Goal: Book appointment/travel/reservation

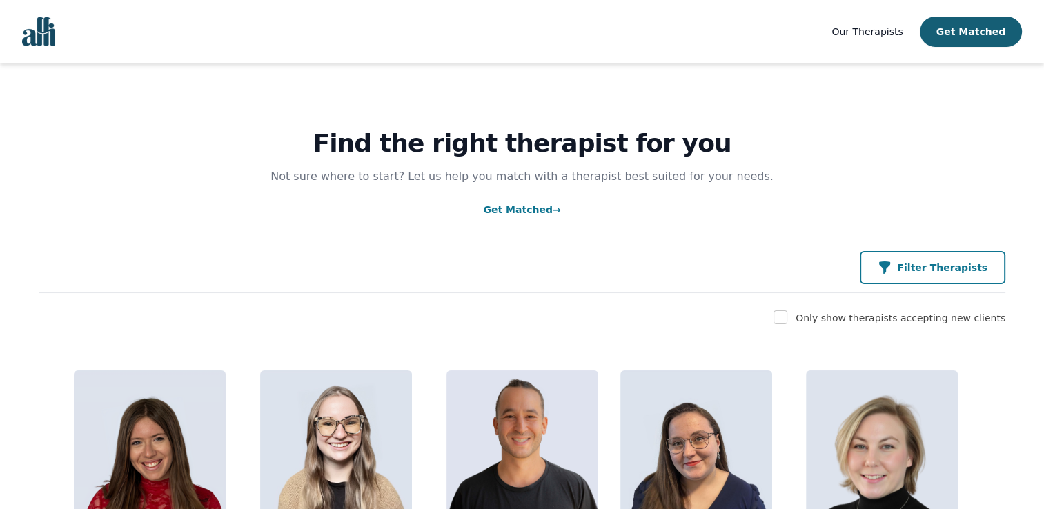
click at [947, 261] on p "Filter Therapists" at bounding box center [942, 268] width 90 height 14
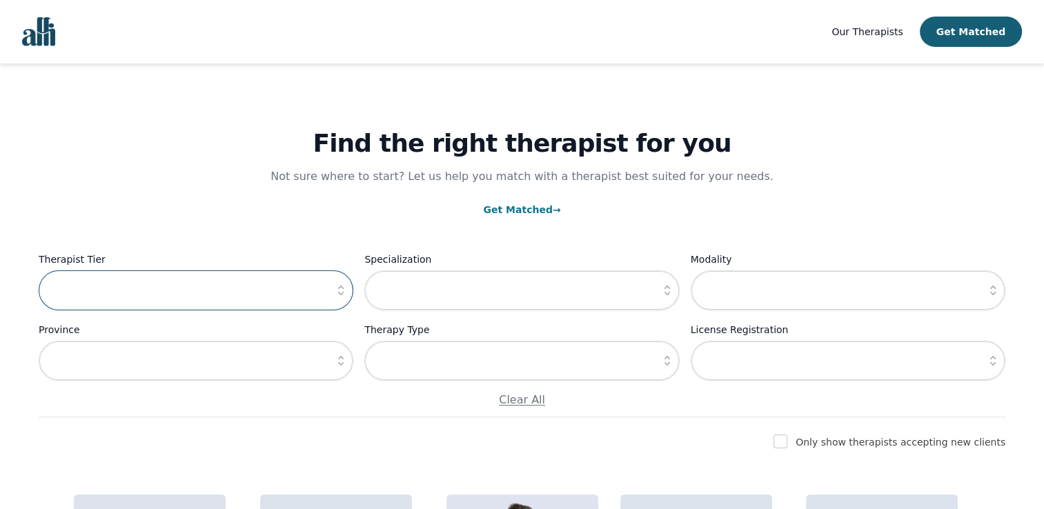
click at [83, 294] on input "text" at bounding box center [196, 290] width 315 height 40
click at [342, 293] on icon "button" at bounding box center [341, 291] width 14 height 14
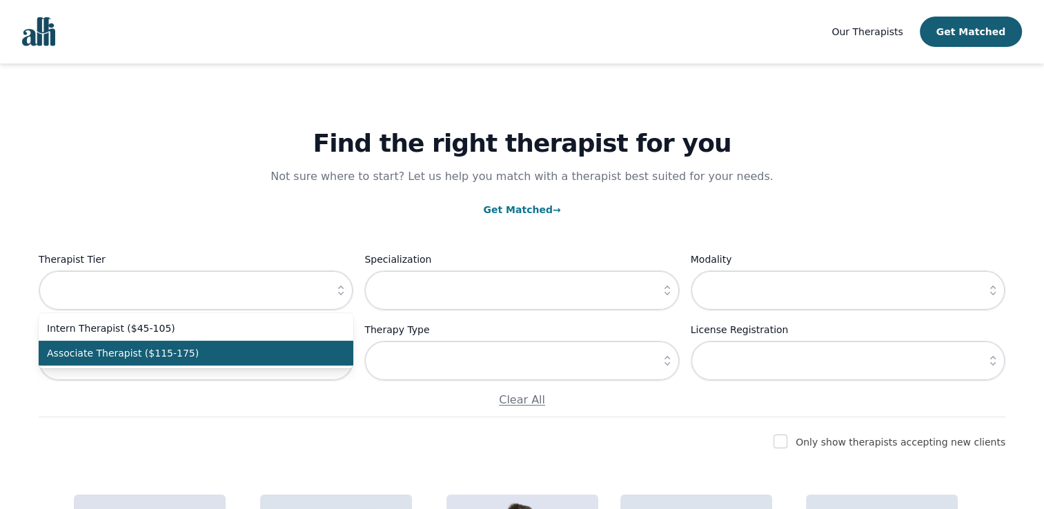
click at [181, 355] on span "Associate Therapist ($115-175)" at bounding box center [188, 353] width 282 height 14
type input "Associate Therapist ($115-175)"
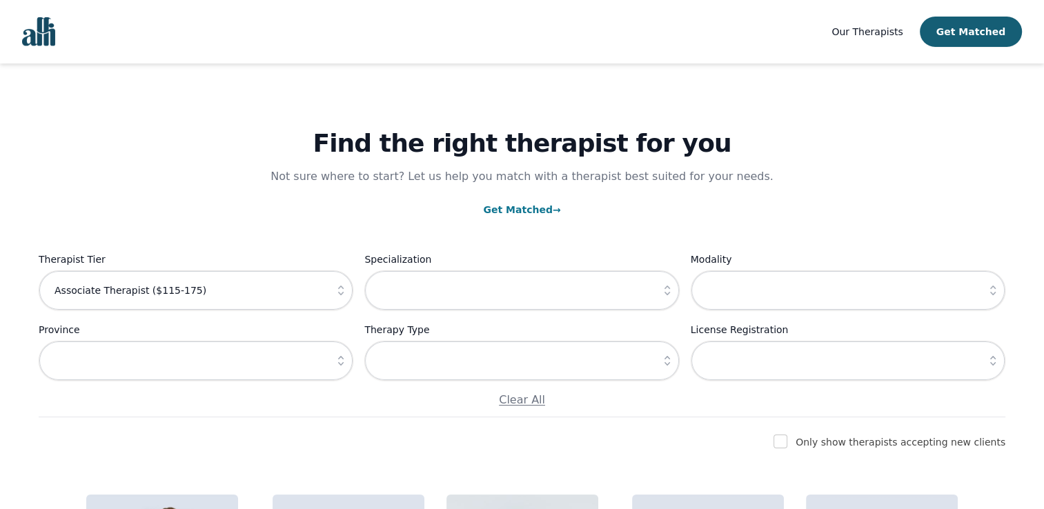
click at [517, 213] on link "Get Matched →" at bounding box center [521, 209] width 77 height 11
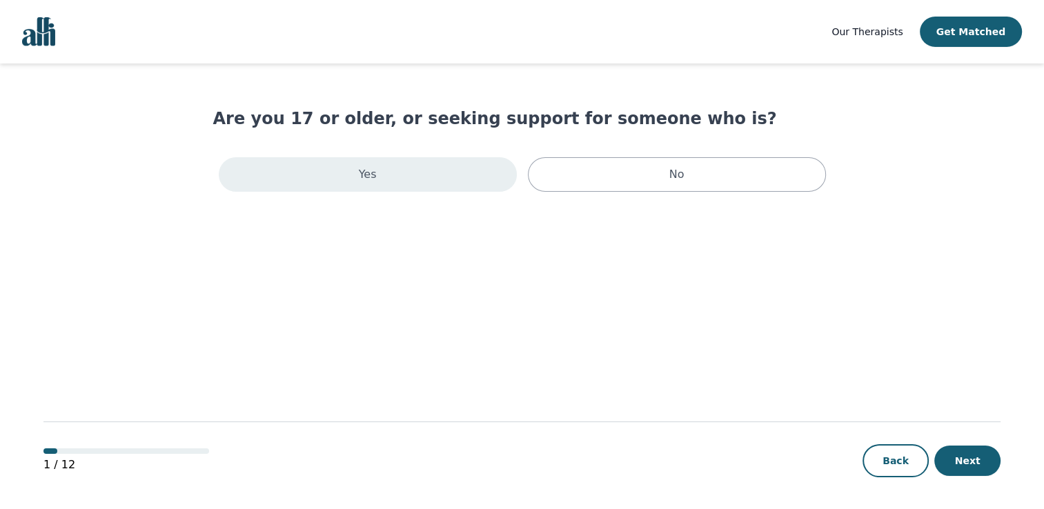
click at [473, 177] on div "Yes" at bounding box center [368, 174] width 298 height 35
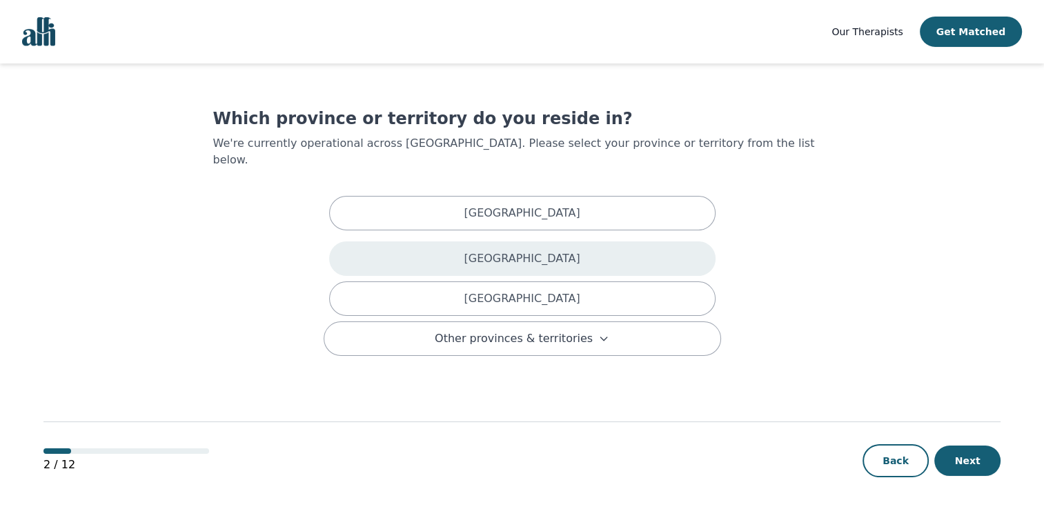
click at [540, 250] on p "British Columbia" at bounding box center [522, 258] width 116 height 17
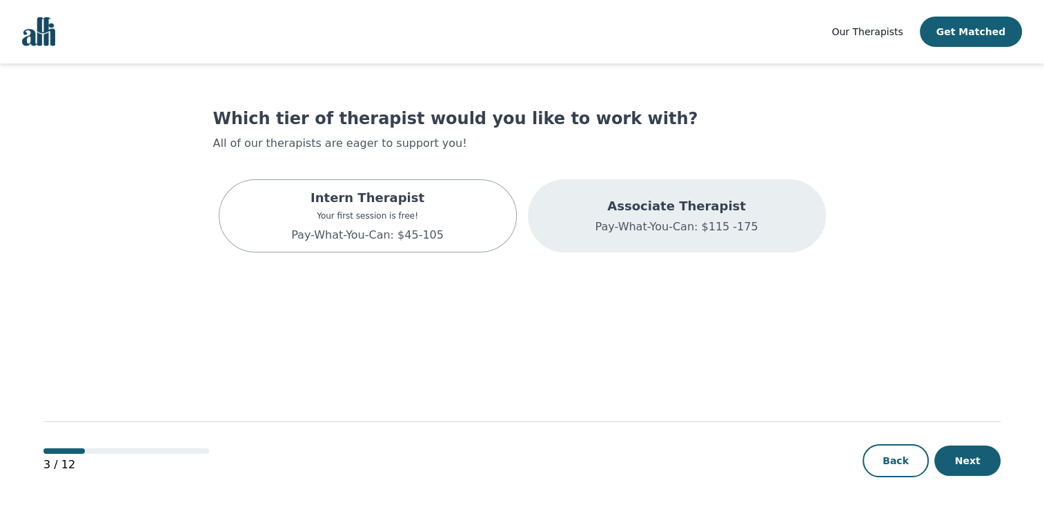
click at [664, 213] on p "Associate Therapist" at bounding box center [676, 206] width 163 height 19
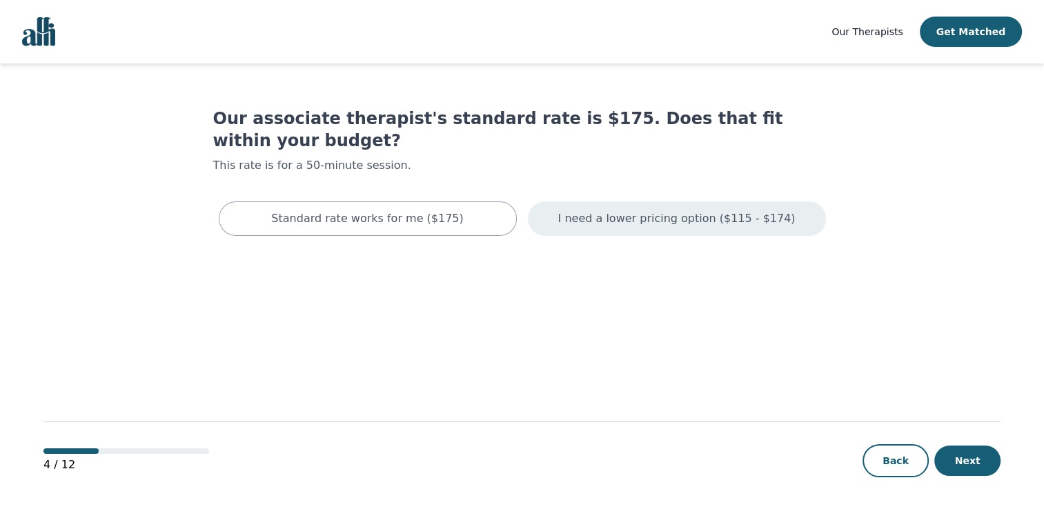
click at [607, 210] on p "I need a lower pricing option ($115 - $174)" at bounding box center [676, 218] width 237 height 17
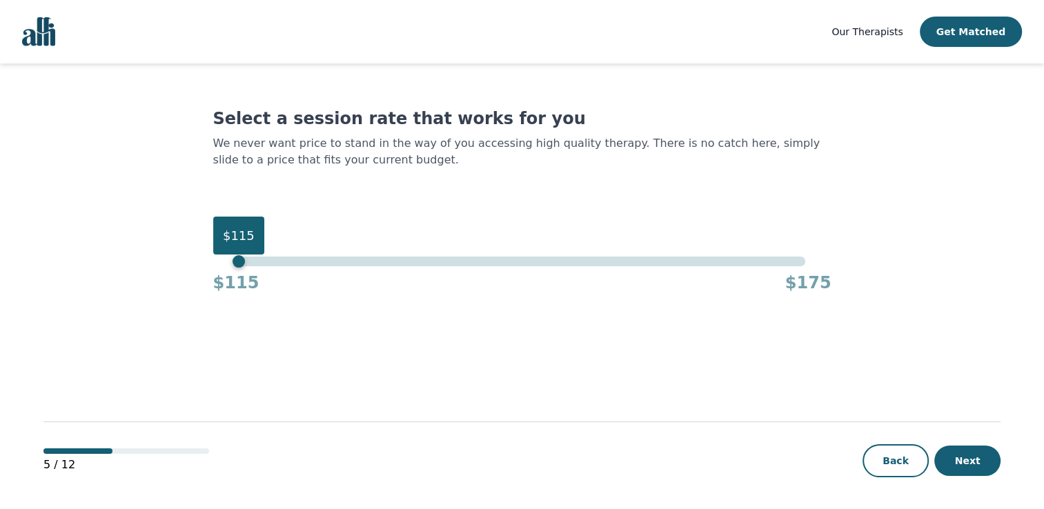
drag, startPoint x: 806, startPoint y: 262, endPoint x: 410, endPoint y: 355, distance: 407.0
click at [204, 290] on main "Select a session rate that works for you We never want price to stand in the wa…" at bounding box center [521, 286] width 957 height 447
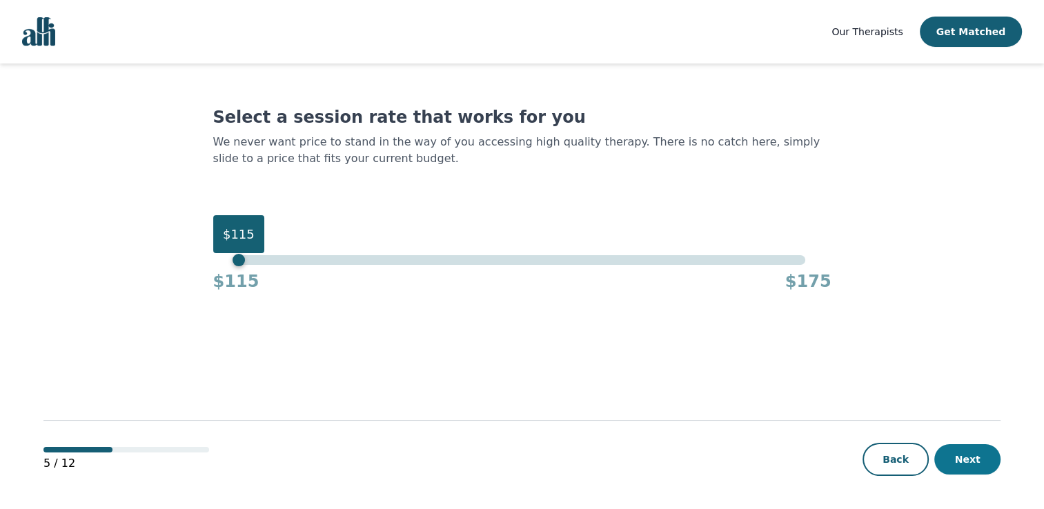
click at [963, 459] on button "Next" at bounding box center [967, 459] width 66 height 30
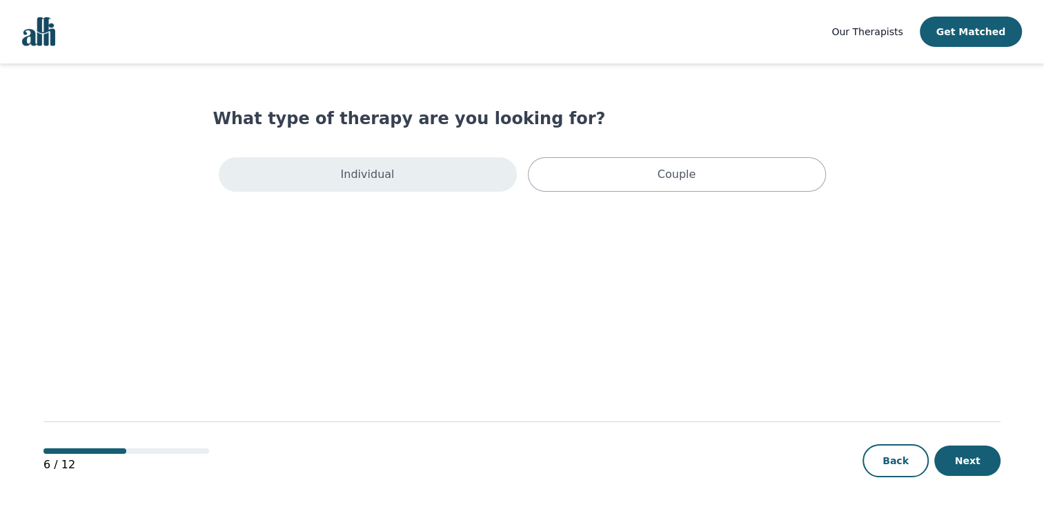
click at [449, 167] on div "Individual" at bounding box center [368, 174] width 298 height 35
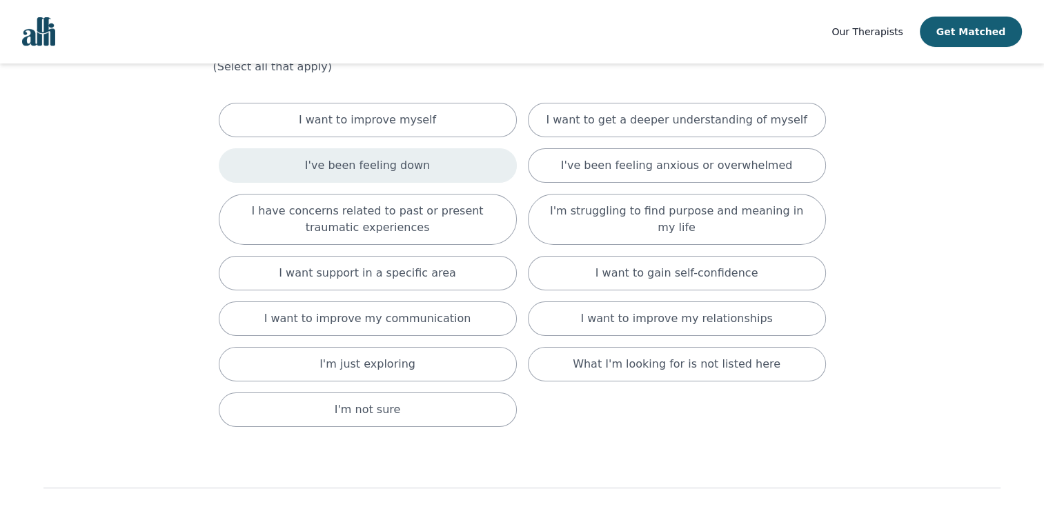
scroll to position [3, 0]
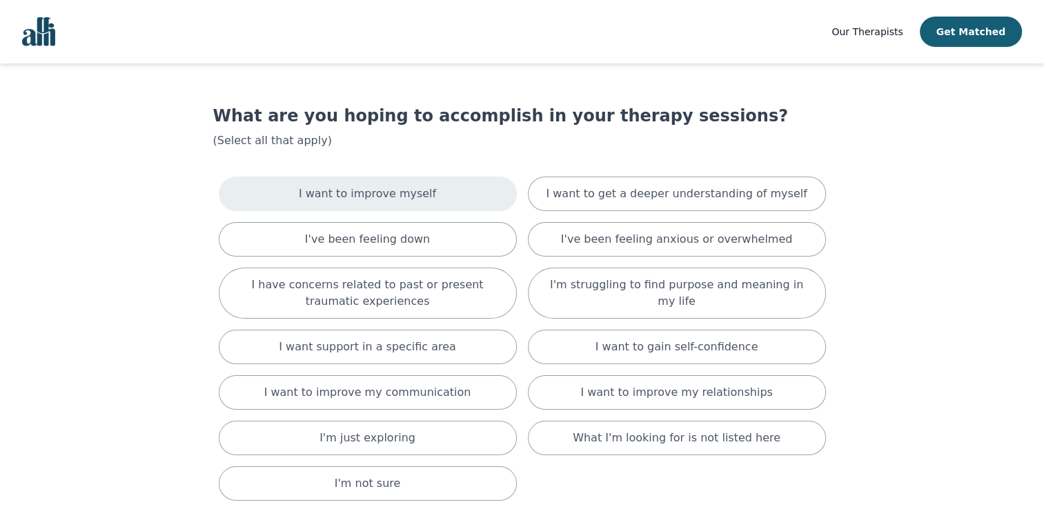
click at [392, 202] on div "I want to improve myself" at bounding box center [368, 194] width 298 height 35
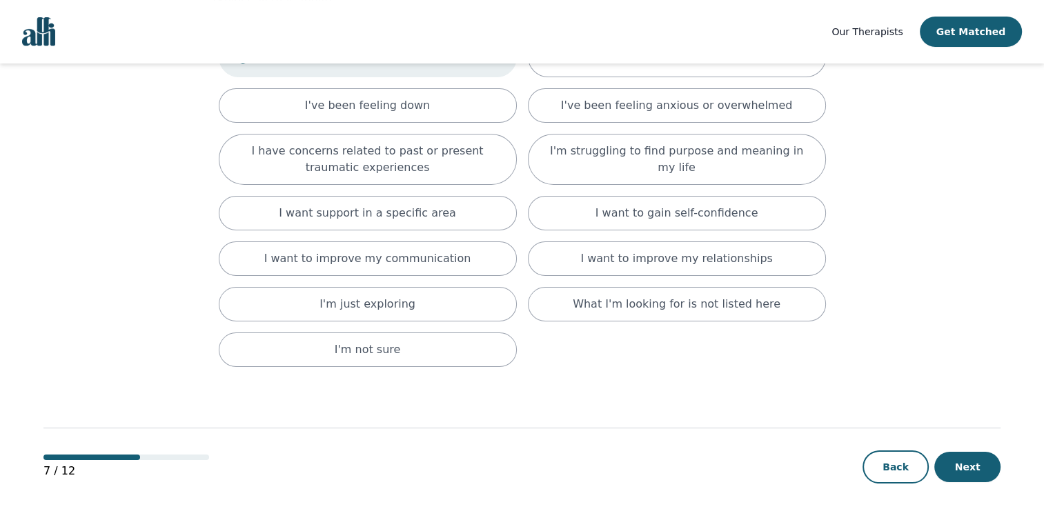
scroll to position [146, 0]
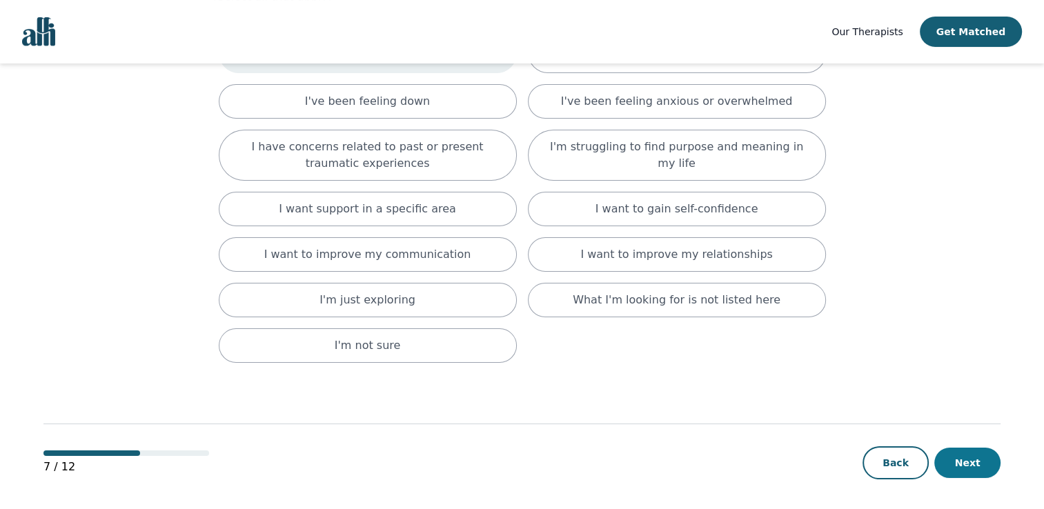
drag, startPoint x: 965, startPoint y: 460, endPoint x: 948, endPoint y: 450, distance: 19.5
click at [964, 460] on button "Next" at bounding box center [967, 463] width 66 height 30
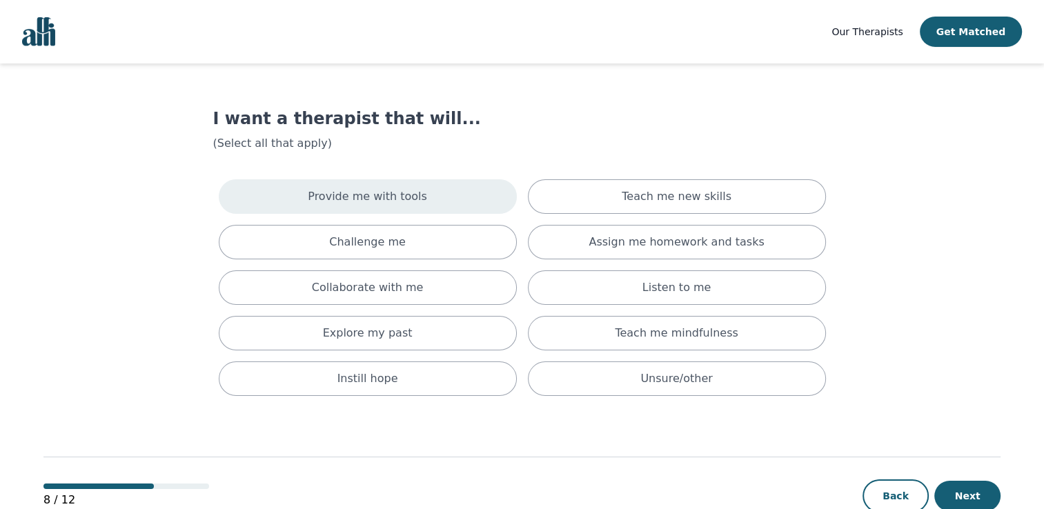
click at [370, 189] on p "Provide me with tools" at bounding box center [367, 196] width 119 height 17
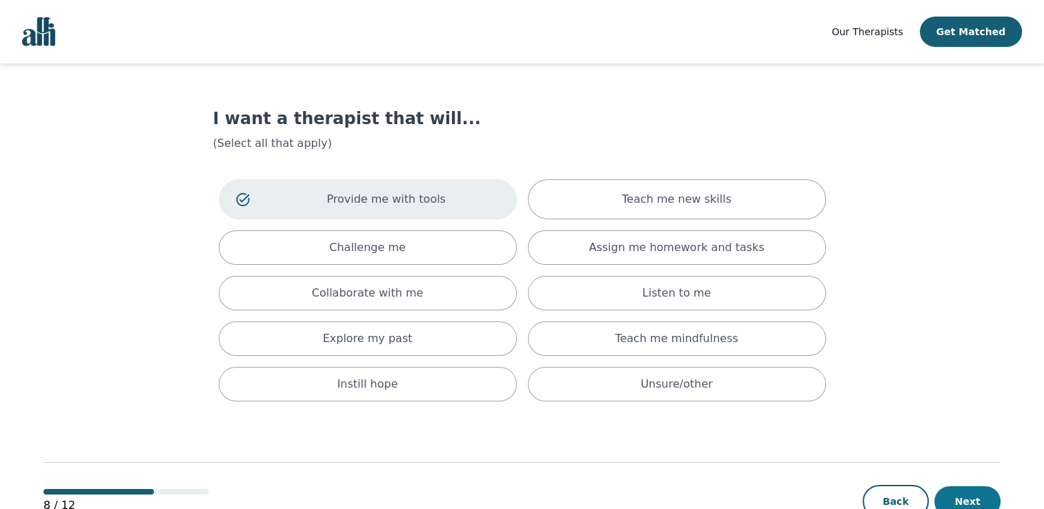
drag, startPoint x: 956, startPoint y: 495, endPoint x: 955, endPoint y: 488, distance: 6.9
click at [955, 493] on button "Next" at bounding box center [967, 501] width 66 height 30
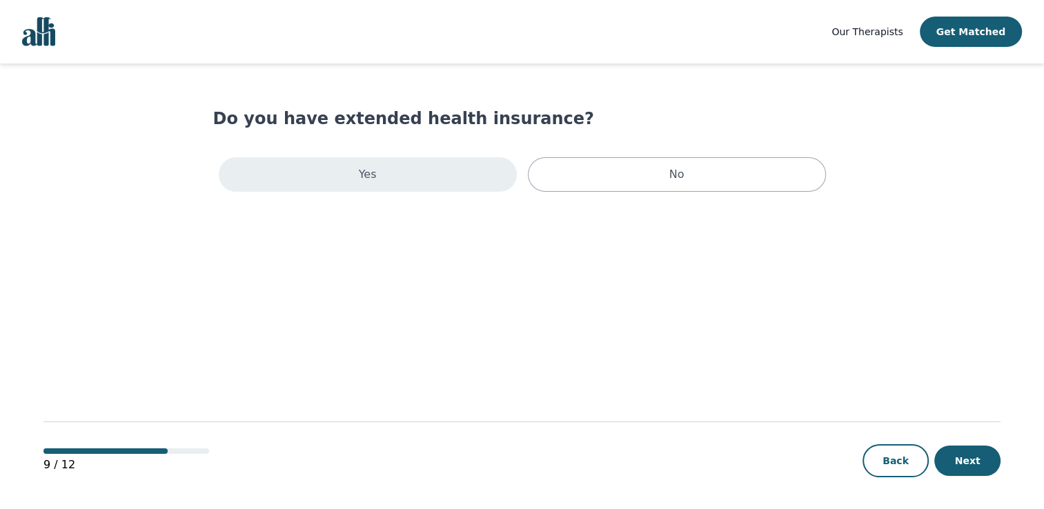
click at [439, 172] on div "Yes" at bounding box center [368, 174] width 298 height 35
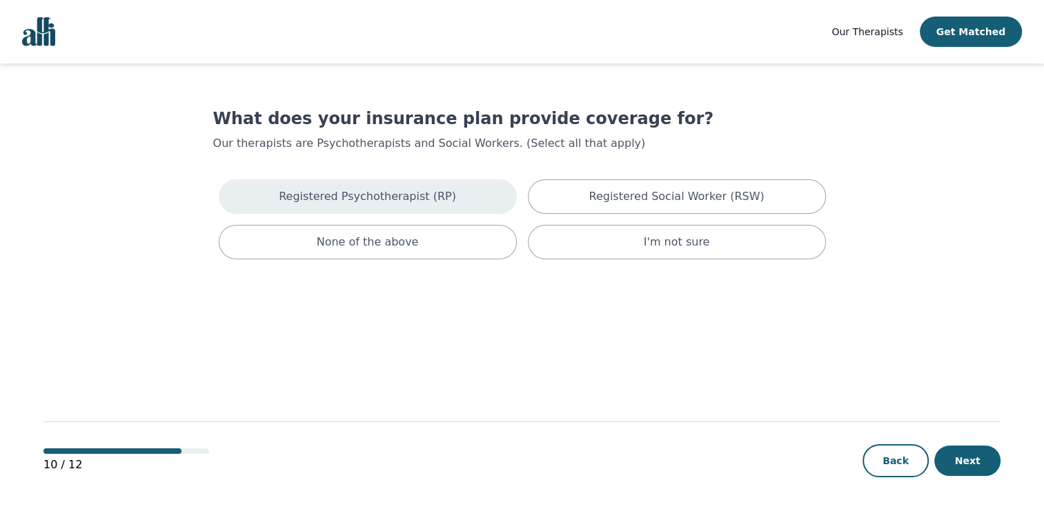
click at [452, 200] on div "Registered Psychotherapist (RP)" at bounding box center [368, 196] width 298 height 35
click at [966, 469] on button "Next" at bounding box center [967, 461] width 66 height 30
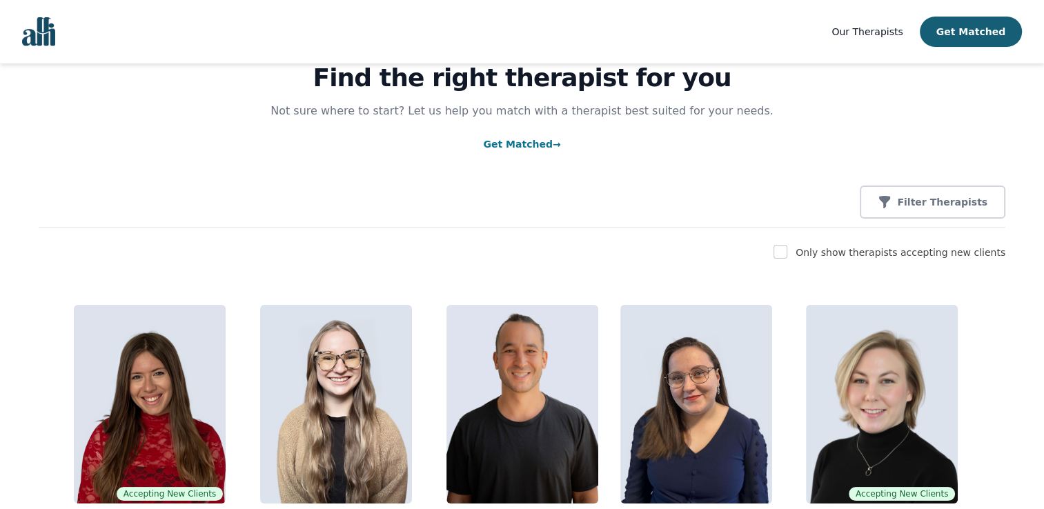
scroll to position [138, 0]
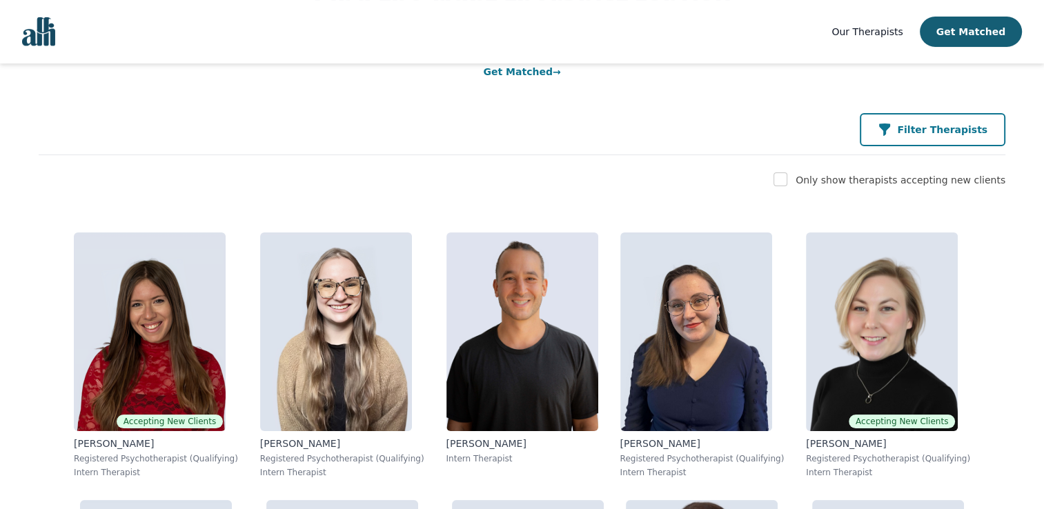
click at [924, 128] on p "Filter Therapists" at bounding box center [942, 130] width 90 height 14
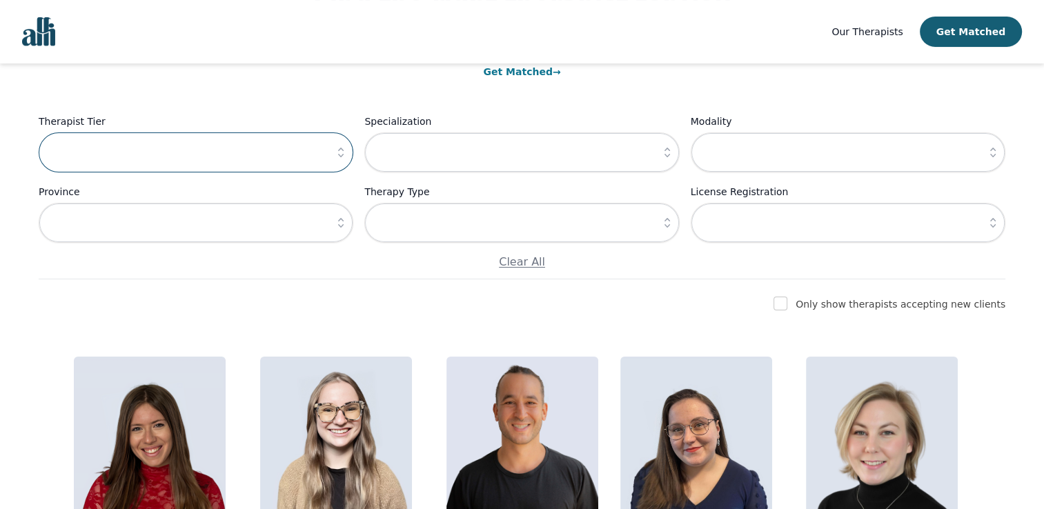
click at [215, 152] on input "text" at bounding box center [196, 152] width 315 height 40
click at [342, 148] on icon "button" at bounding box center [341, 153] width 6 height 10
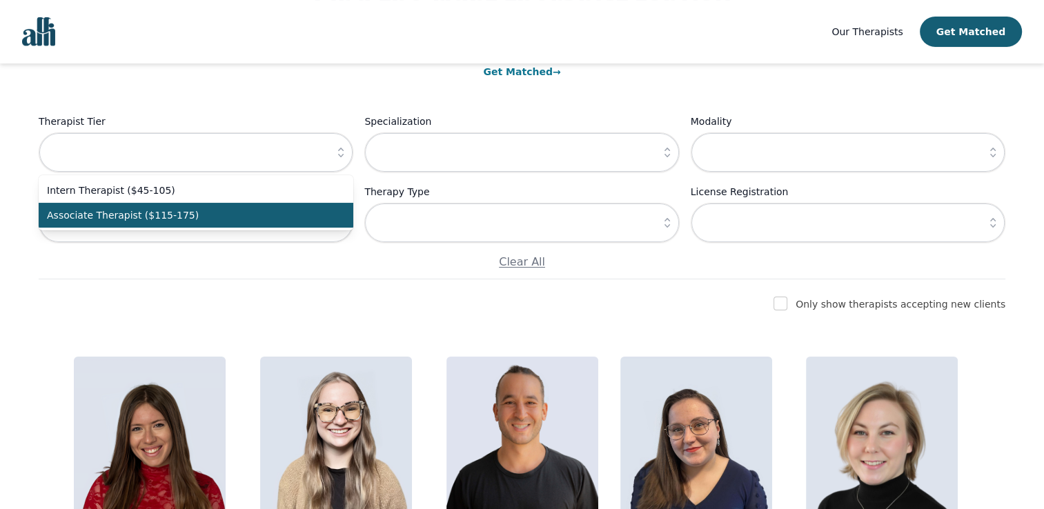
click at [237, 211] on span "Associate Therapist ($115-175)" at bounding box center [188, 215] width 282 height 14
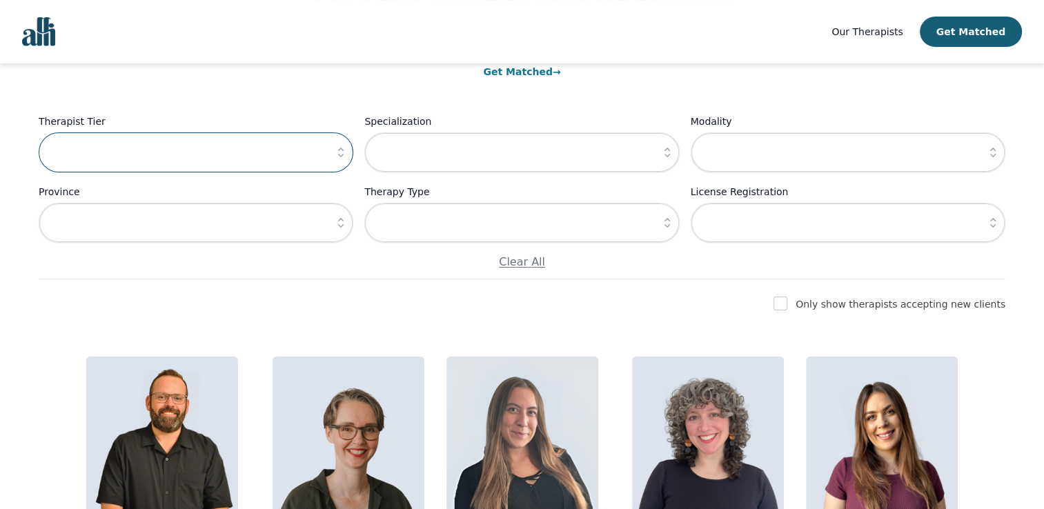
type input "Associate Therapist ($115-175)"
click at [894, 35] on span "Our Therapists" at bounding box center [866, 31] width 71 height 11
